Goal: Navigation & Orientation: Find specific page/section

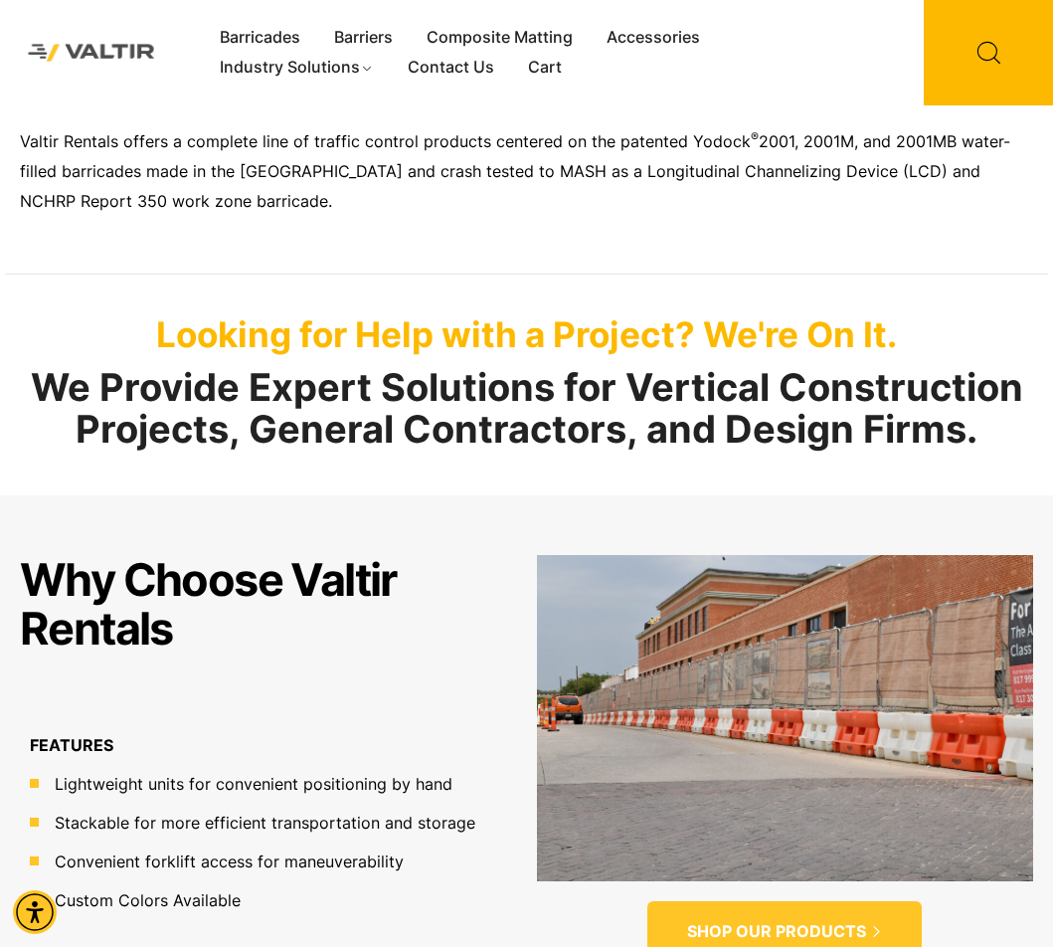
scroll to position [1193, 0]
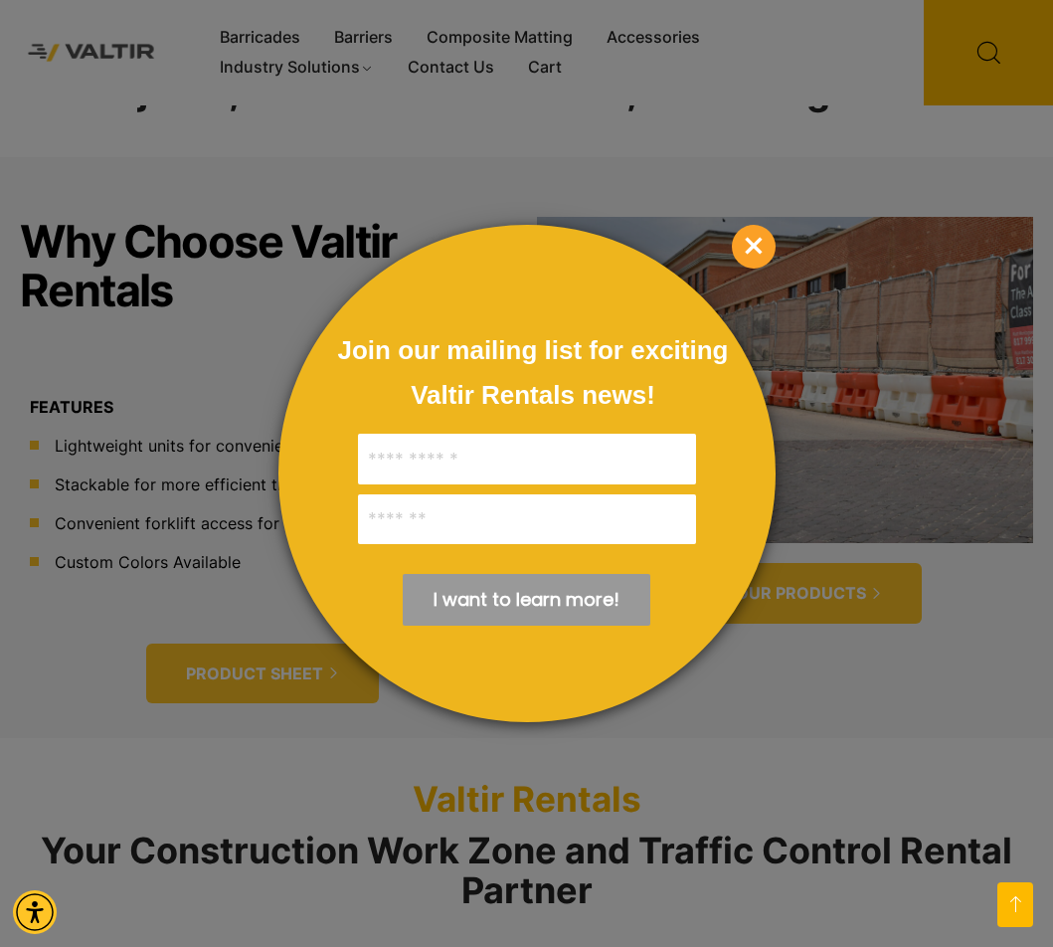
click at [758, 250] on span "×" at bounding box center [754, 247] width 44 height 44
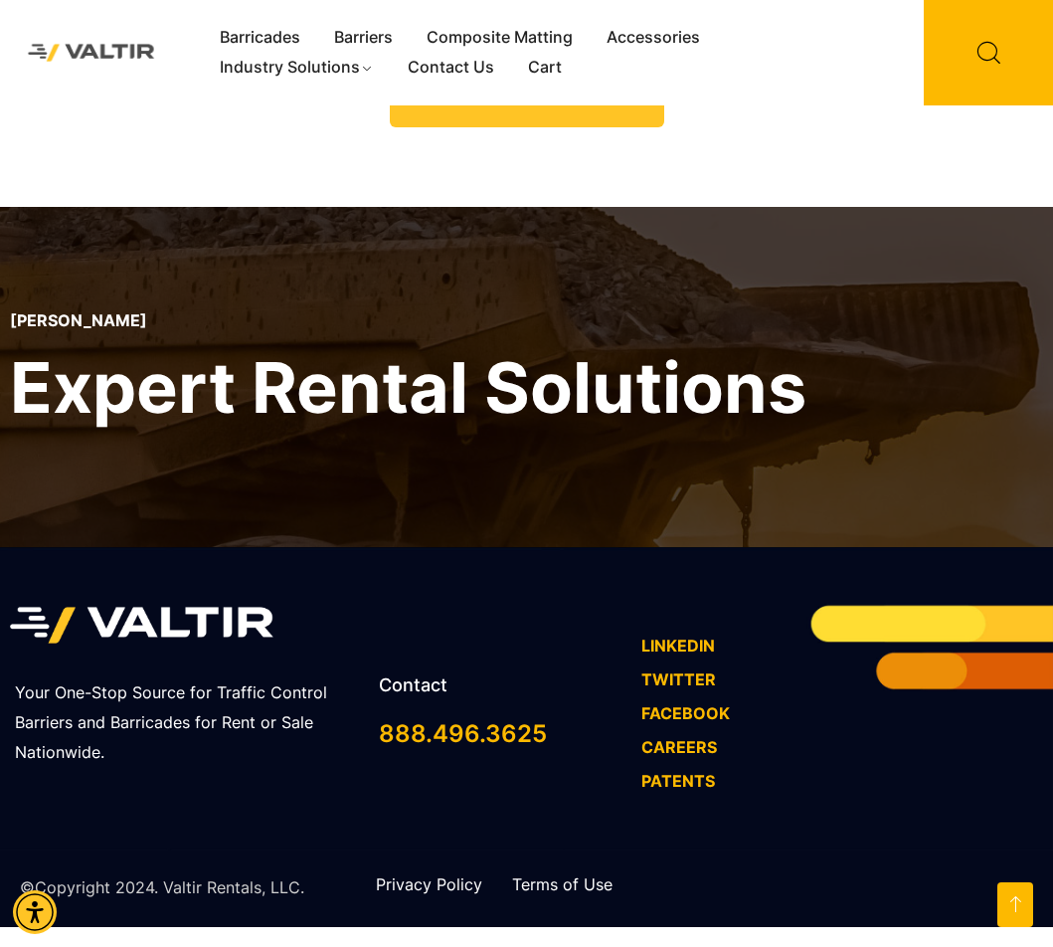
scroll to position [2370, 0]
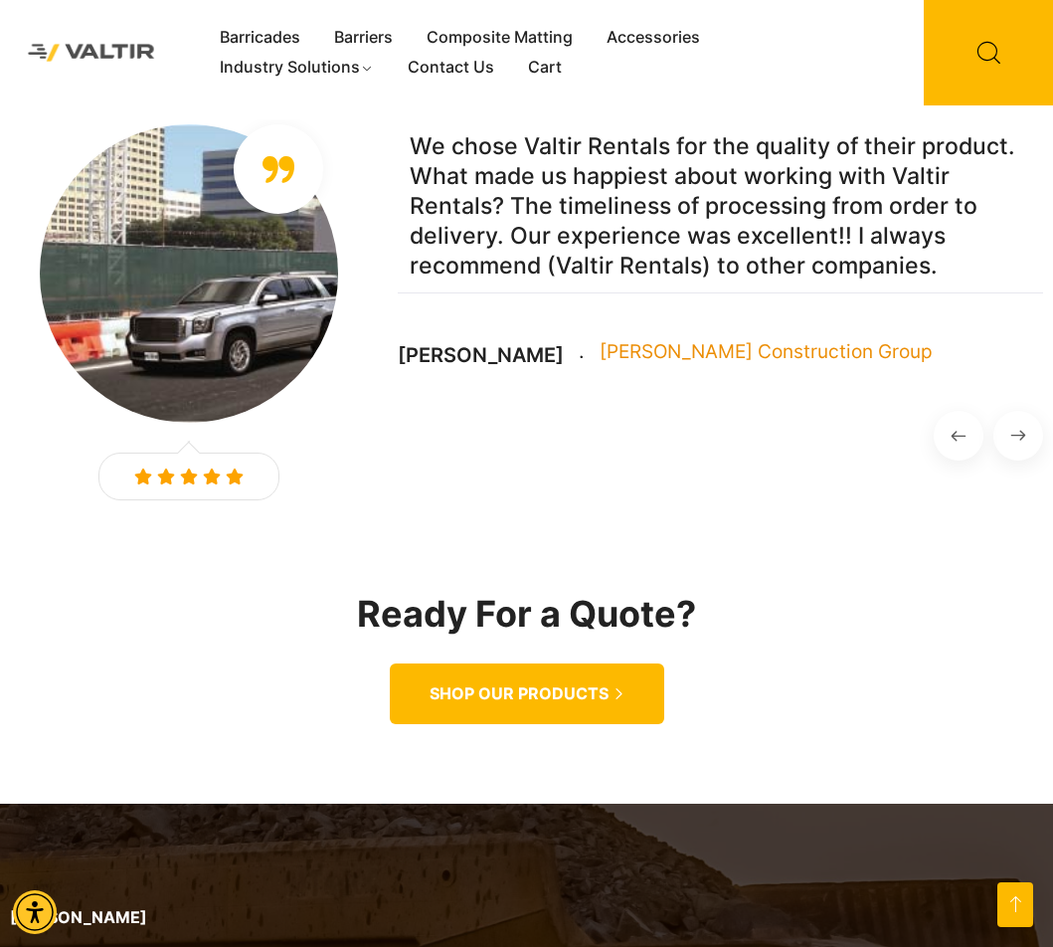
click at [535, 697] on span "SHOP OUR PRODUCTS" at bounding box center [519, 693] width 179 height 21
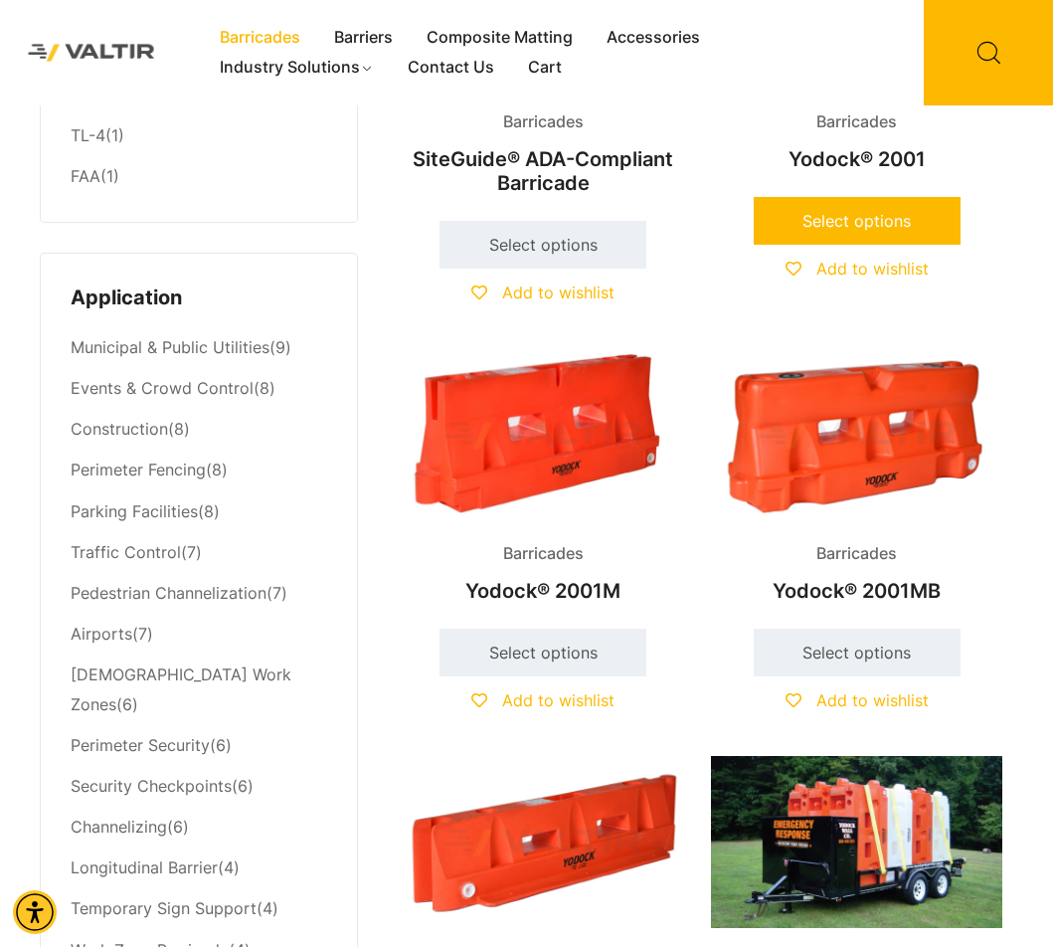
scroll to position [696, 0]
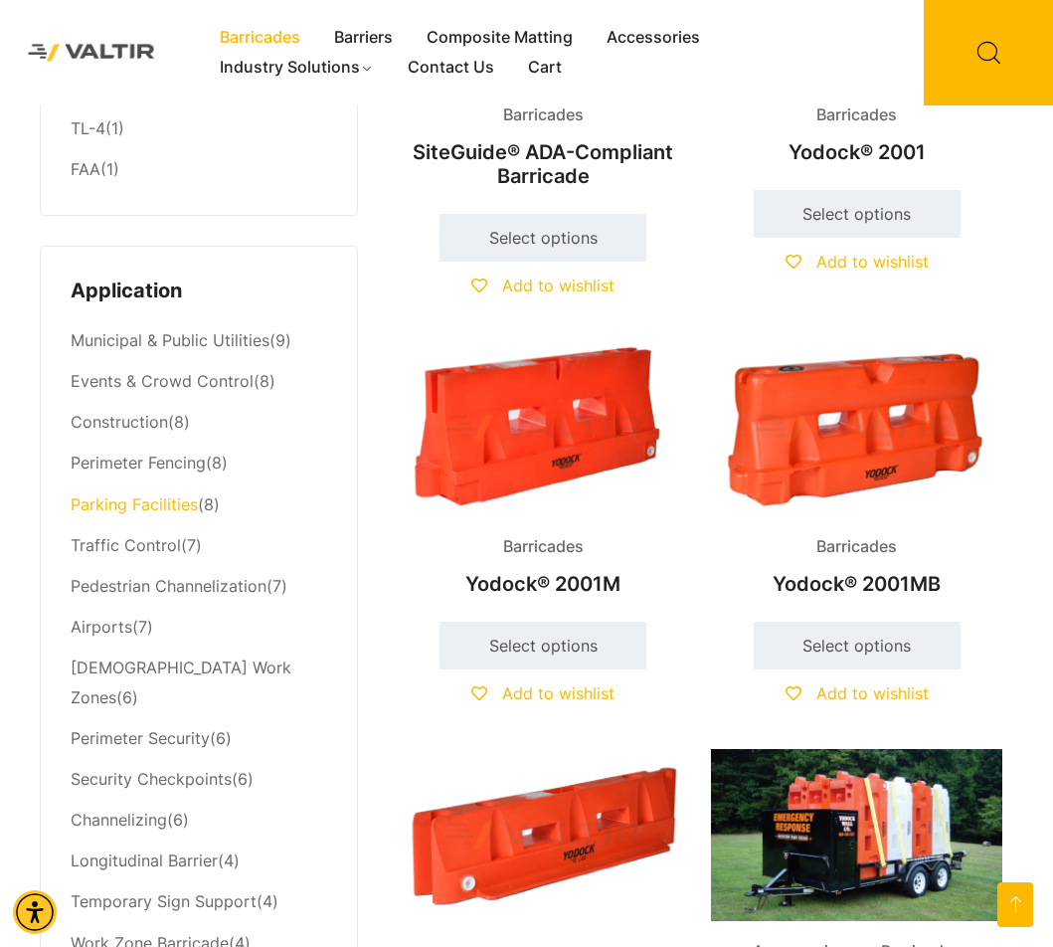
click at [165, 506] on link "Parking Facilities" at bounding box center [134, 504] width 127 height 20
